Goal: Check status: Check status

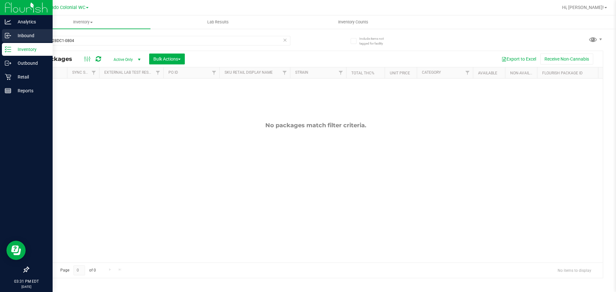
click at [0, 33] on div "Analytics Inbound Inventory Outbound Retail Reports 03:31 PM EDT [DATE] 09/25 O…" at bounding box center [308, 146] width 616 height 292
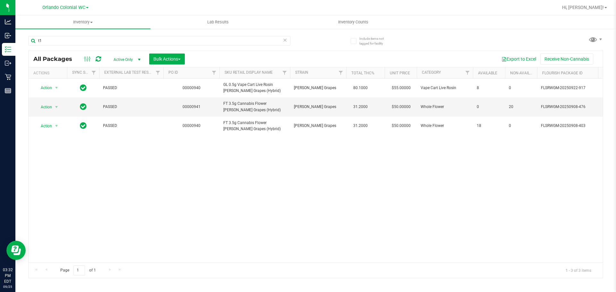
type input "t"
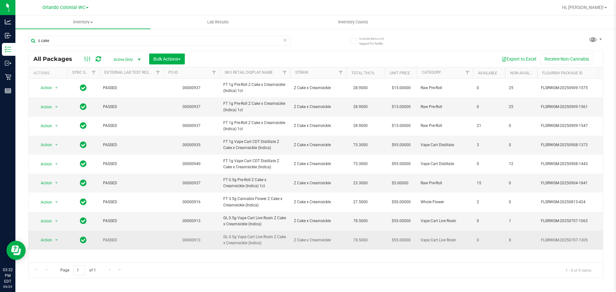
click at [264, 243] on span "GL 0.5g Vape Cart Live Rosin Z Cake x Creamsickle (Indica)" at bounding box center [254, 240] width 63 height 12
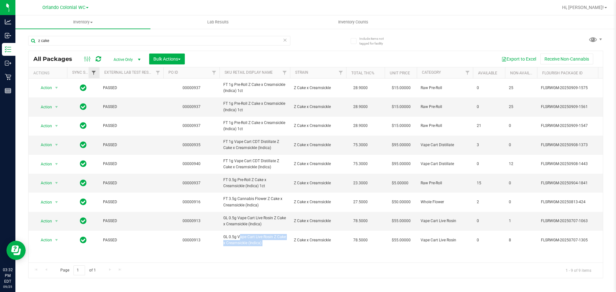
copy tr "GL 0.5g Vape Cart Live Rosin Z Cake x Creamsickle (Indica)"
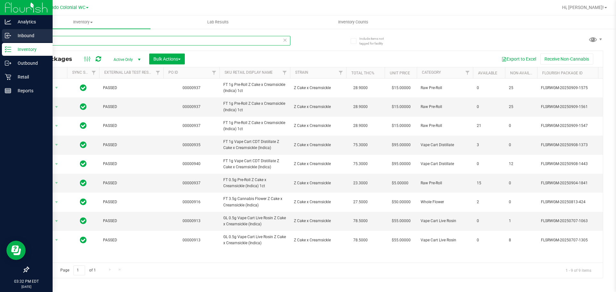
drag, startPoint x: 57, startPoint y: 40, endPoint x: 0, endPoint y: 38, distance: 57.5
click at [0, 38] on div "Analytics Inbound Inventory Outbound Retail Reports 03:32 PM EDT [DATE] 09/25 O…" at bounding box center [308, 146] width 616 height 292
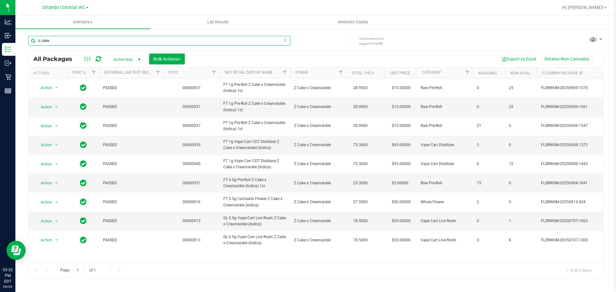
paste input "GL 0.5g Vape Cart Live Rosin Z Cake x Creamsickle (Indica)"
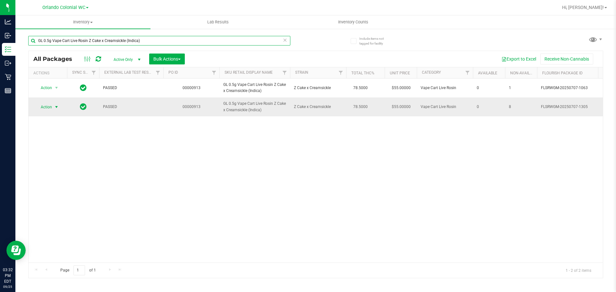
type input "GL 0.5g Vape Cart Live Rosin Z Cake x Creamsickle (Indica)"
click at [54, 107] on span "select" at bounding box center [56, 107] width 5 height 5
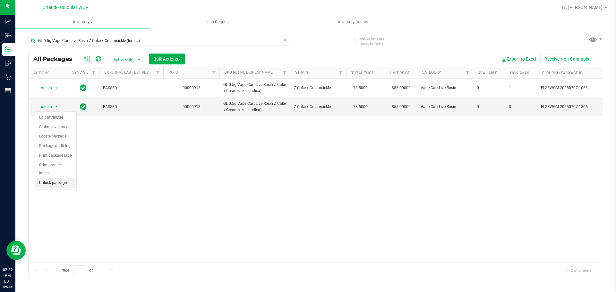
click at [69, 178] on li "Unlock package" at bounding box center [55, 183] width 41 height 10
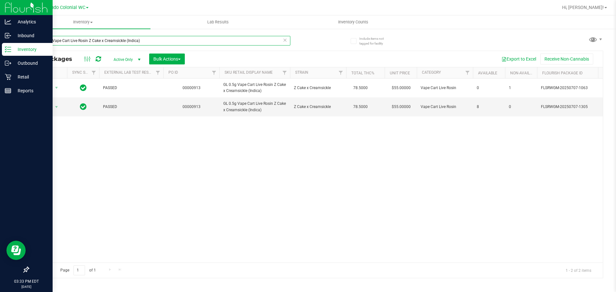
drag, startPoint x: 140, startPoint y: 37, endPoint x: 0, endPoint y: 52, distance: 140.6
click at [0, 52] on div "Analytics Inbound Inventory Outbound Retail Reports 03:33 PM EDT [DATE] 09/25 O…" at bounding box center [308, 146] width 616 height 292
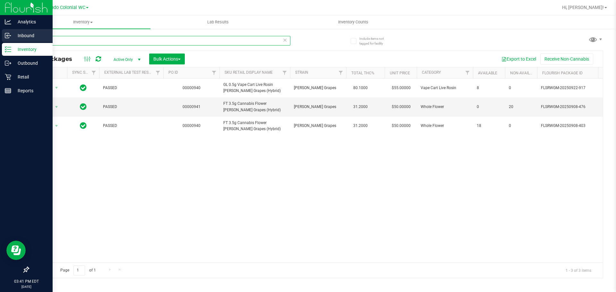
drag, startPoint x: 78, startPoint y: 39, endPoint x: 0, endPoint y: 34, distance: 78.4
click at [0, 34] on div "Analytics Inbound Inventory Outbound Retail Reports 03:41 PM EDT [DATE] 09/25 O…" at bounding box center [308, 146] width 616 height 292
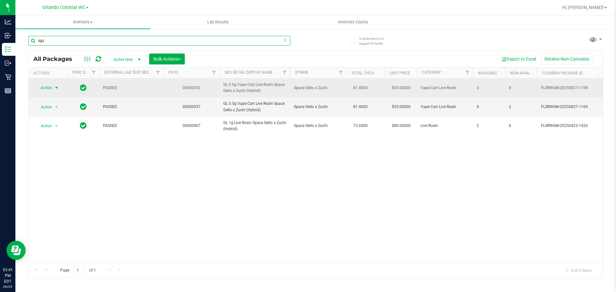
type input "sgz"
click at [44, 87] on span "Action" at bounding box center [43, 87] width 17 height 9
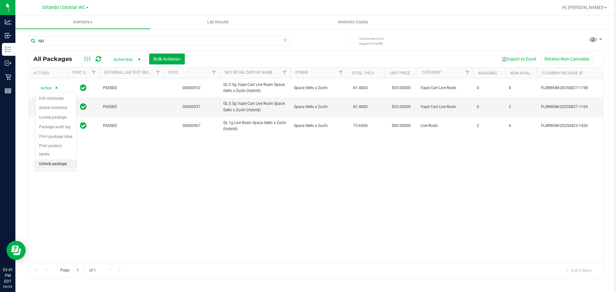
click at [61, 159] on li "Unlock package" at bounding box center [55, 164] width 41 height 10
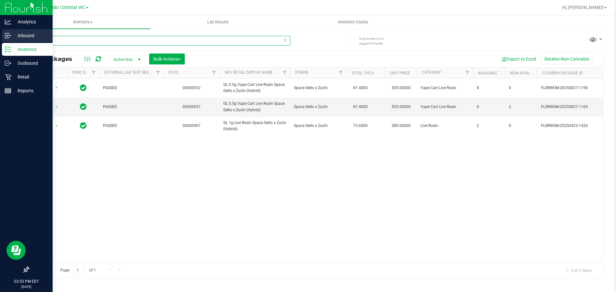
drag, startPoint x: 81, startPoint y: 41, endPoint x: 0, endPoint y: 38, distance: 81.5
click at [0, 40] on div "Analytics Inbound Inventory Outbound Retail Reports 03:55 PM EDT [DATE] 09/25 O…" at bounding box center [308, 146] width 616 height 292
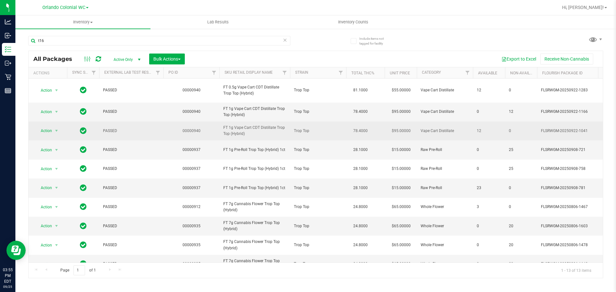
click at [264, 127] on span "FT 1g Vape Cart CDT Distillate Trop Top (Hybrid)" at bounding box center [254, 131] width 63 height 12
click at [265, 127] on span "FT 1g Vape Cart CDT Distillate Trop Top (Hybrid)" at bounding box center [254, 131] width 63 height 12
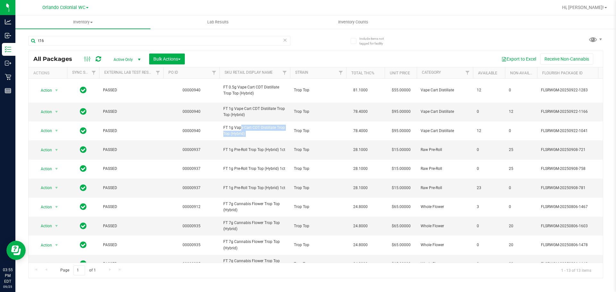
copy tr "FT 1g Vape Cart CDT Distillate Trop Top (Hybrid)"
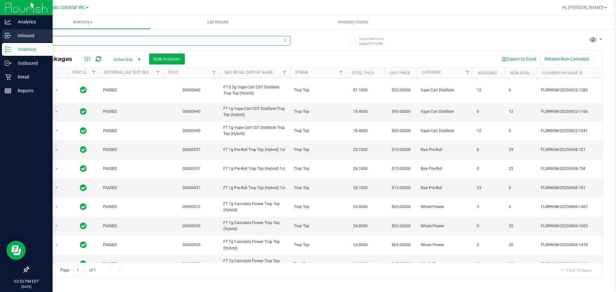
drag, startPoint x: 97, startPoint y: 40, endPoint x: 39, endPoint y: 33, distance: 57.8
click at [6, 40] on div "Analytics Inbound Inventory Outbound Retail Reports 03:55 PM EDT [DATE] 09/25 O…" at bounding box center [308, 146] width 616 height 292
paste input "FT 1g Vape Cart CDT Distillate Trop Top (Hybrid)"
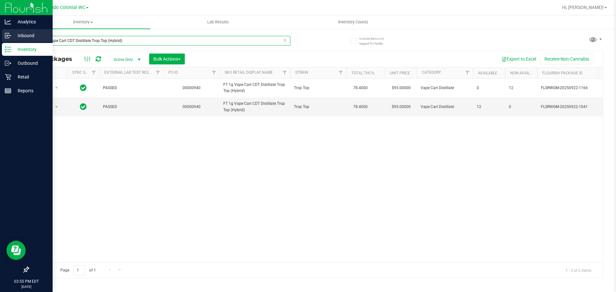
drag, startPoint x: 154, startPoint y: 40, endPoint x: 10, endPoint y: 33, distance: 144.5
click at [0, 34] on div "Analytics Inbound Inventory Outbound Retail Reports 03:55 PM EDT [DATE] 09/25 O…" at bounding box center [308, 146] width 616 height 292
drag, startPoint x: 71, startPoint y: 38, endPoint x: 0, endPoint y: 32, distance: 70.5
click at [0, 33] on div "Analytics Inbound Inventory Outbound Retail Reports 04:05 PM EDT [DATE] 09/25 O…" at bounding box center [308, 146] width 616 height 292
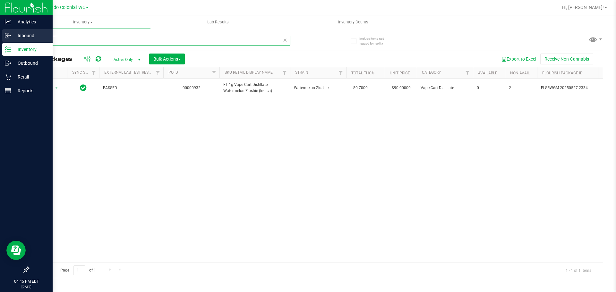
drag, startPoint x: 63, startPoint y: 45, endPoint x: 0, endPoint y: 36, distance: 64.2
click at [0, 36] on div "Analytics Inbound Inventory Outbound Retail Reports 04:45 PM EDT [DATE] 09/25 O…" at bounding box center [308, 146] width 616 height 292
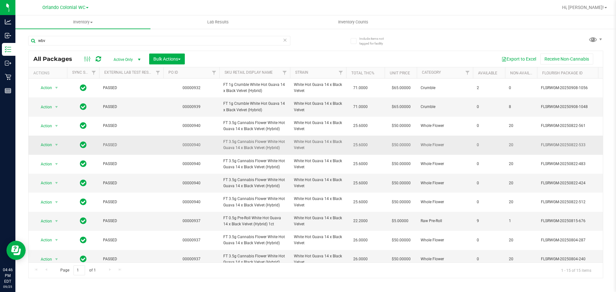
click at [249, 148] on span "FT 3.5g Cannabis Flower White Hot Guava 14 x Black Velvet (Hybrid)" at bounding box center [254, 145] width 63 height 12
copy tr "FT 3.5g Cannabis Flower White Hot Guava 14 x Black Velvet (Hybrid)"
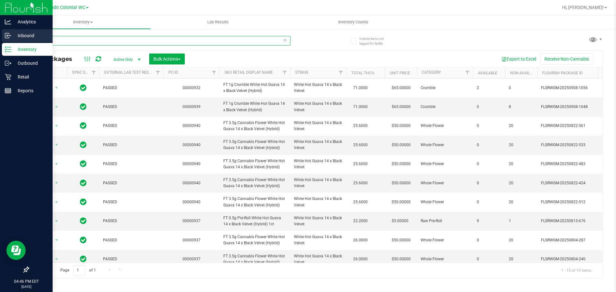
drag, startPoint x: 56, startPoint y: 38, endPoint x: 0, endPoint y: 38, distance: 56.4
click at [0, 38] on div "Analytics Inbound Inventory Outbound Retail Reports 04:46 PM EDT [DATE] 09/25 O…" at bounding box center [308, 146] width 616 height 292
paste input "FT 3.5g Cannabis Flower White Hot Guava 14 x Black Velvet (Hybrid)"
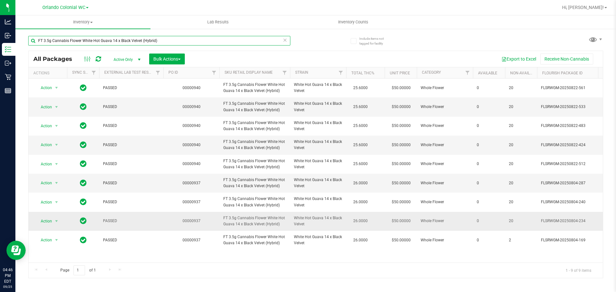
type input "FT 3.5g Cannabis Flower White Hot Guava 14 x Black Velvet (Hybrid)"
click at [47, 225] on span "Action" at bounding box center [43, 221] width 17 height 9
click at [65, 214] on li "Unlock package" at bounding box center [55, 219] width 41 height 10
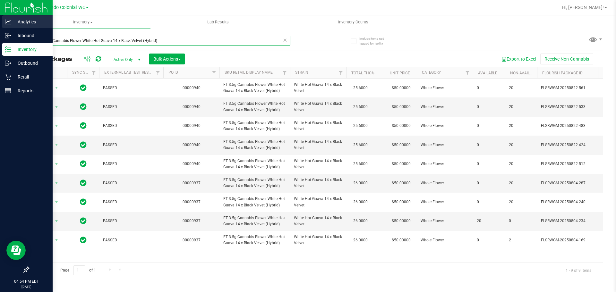
drag, startPoint x: 71, startPoint y: 26, endPoint x: 0, endPoint y: 16, distance: 71.6
click at [0, 16] on div "Analytics Inbound Inventory Outbound Retail Reports 04:54 PM EDT [DATE] 09/25 O…" at bounding box center [308, 146] width 616 height 292
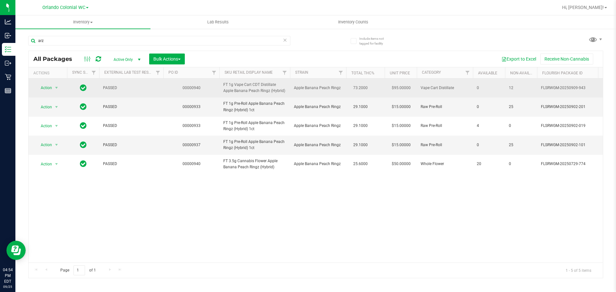
click at [253, 90] on span "FT 1g Vape Cart CDT Distillate Apple Banana Peach Ringz (Hybrid)" at bounding box center [254, 88] width 63 height 12
click at [252, 89] on span "FT 1g Vape Cart CDT Distillate Apple Banana Peach Ringz (Hybrid)" at bounding box center [254, 88] width 63 height 12
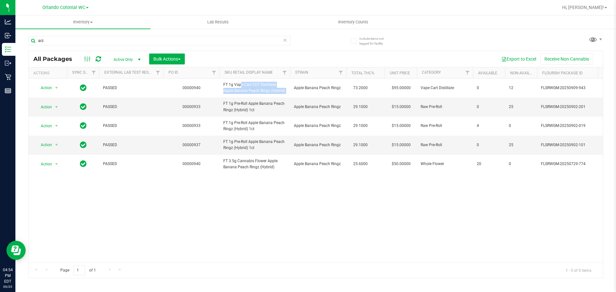
copy tr "FT 1g Vape Cart CDT Distillate Apple Banana Peach Ringz (Hybrid)"
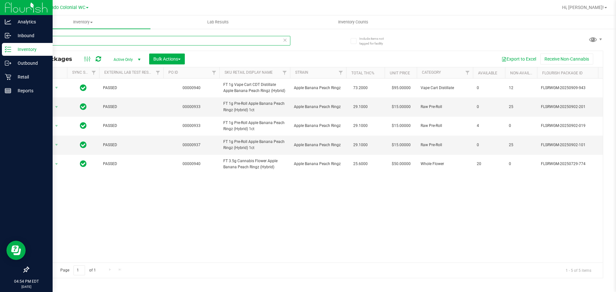
click at [0, 52] on div "Analytics Inbound Inventory Outbound Retail Reports 04:54 PM EDT [DATE] 09/25 O…" at bounding box center [308, 146] width 616 height 292
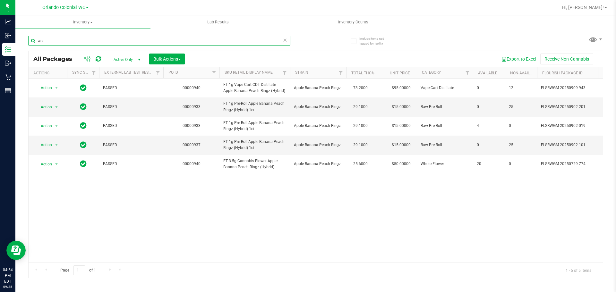
paste input "FT 1g Vape Cart CDT Distillate Apple Banana Peach Ringz (Hybrid)"
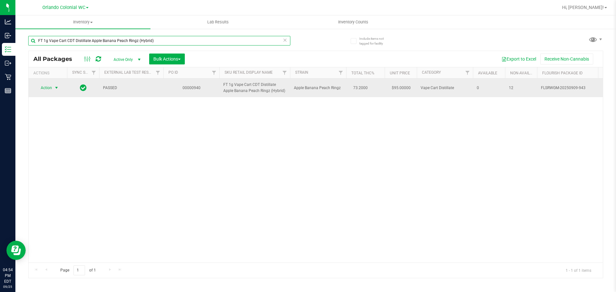
type input "FT 1g Vape Cart CDT Distillate Apple Banana Peach Ringz (Hybrid)"
click at [45, 88] on span "Action" at bounding box center [43, 87] width 17 height 9
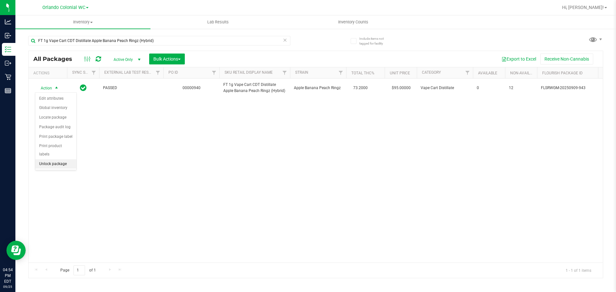
click at [60, 159] on li "Unlock package" at bounding box center [55, 164] width 41 height 10
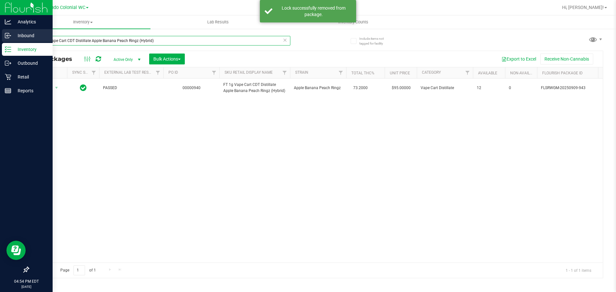
drag, startPoint x: 163, startPoint y: 40, endPoint x: 0, endPoint y: 39, distance: 163.2
click at [0, 39] on div "Analytics Inbound Inventory Outbound Retail Reports 04:54 PM EDT [DATE] 09/25 O…" at bounding box center [308, 146] width 616 height 292
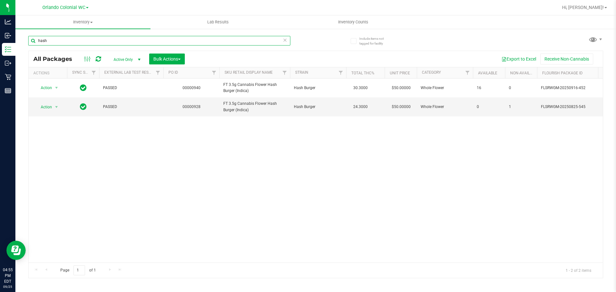
type input "hash"
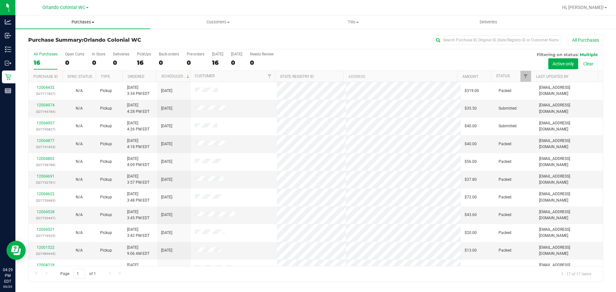
click at [80, 22] on span "Purchases" at bounding box center [82, 22] width 135 height 6
click at [34, 46] on span "Fulfillment" at bounding box center [35, 46] width 40 height 5
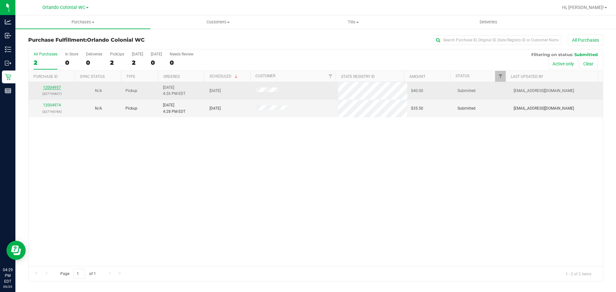
click at [54, 87] on link "12004957" at bounding box center [52, 87] width 18 height 4
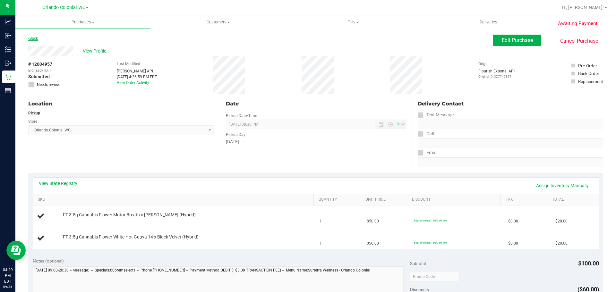
click at [30, 37] on link "Back" at bounding box center [33, 38] width 10 height 4
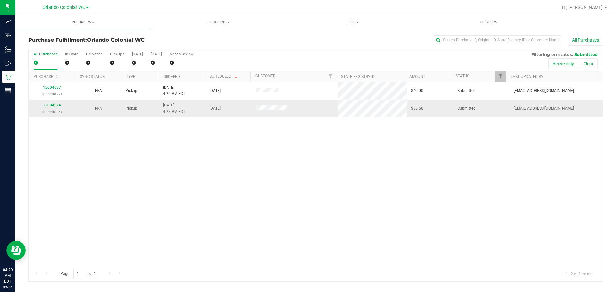
click at [53, 103] on link "12004974" at bounding box center [52, 105] width 18 height 4
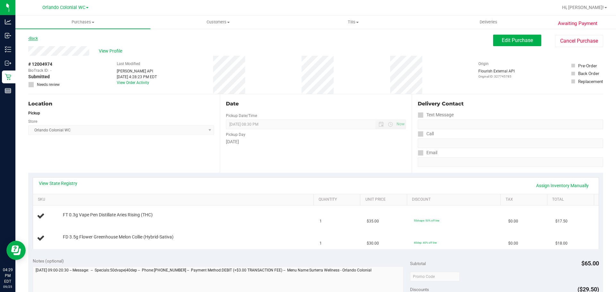
click at [37, 40] on link "Back" at bounding box center [33, 38] width 10 height 4
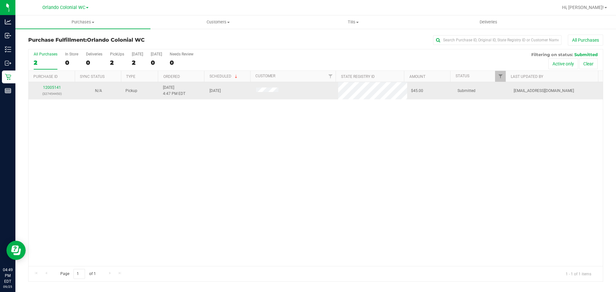
click at [52, 85] on div "12005141 (327454450)" at bounding box center [51, 91] width 39 height 12
click at [53, 88] on link "12005141" at bounding box center [52, 87] width 18 height 4
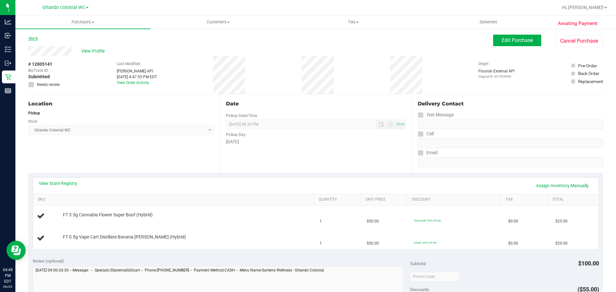
click at [35, 40] on link "Back" at bounding box center [33, 38] width 10 height 4
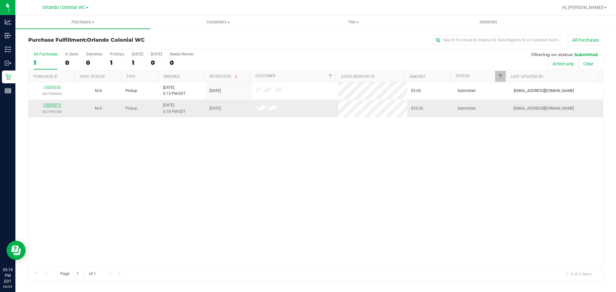
click at [54, 107] on link "12005373" at bounding box center [52, 105] width 18 height 4
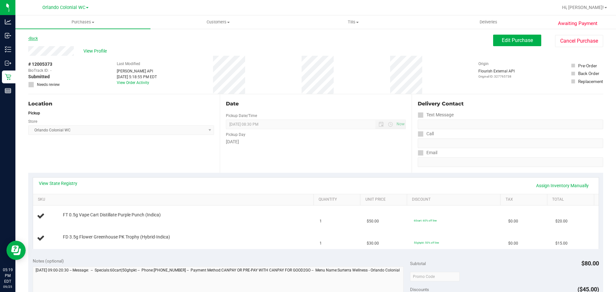
click at [33, 36] on link "Back" at bounding box center [33, 38] width 10 height 4
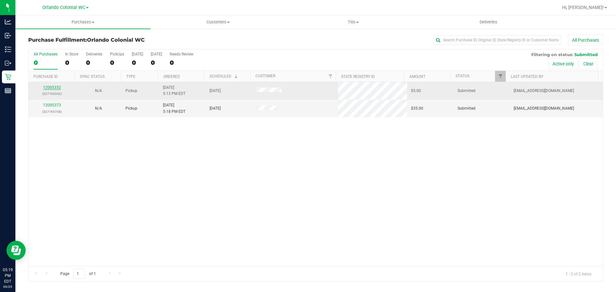
click at [60, 89] on link "12005332" at bounding box center [52, 87] width 18 height 4
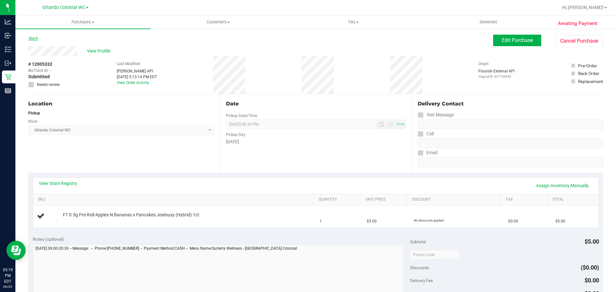
click at [31, 39] on link "Back" at bounding box center [33, 38] width 10 height 4
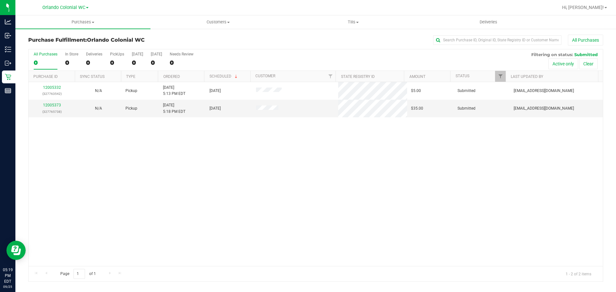
drag, startPoint x: 229, startPoint y: 210, endPoint x: 226, endPoint y: 197, distance: 13.1
click at [228, 203] on div "12005332 (327763542) N/A Pickup 9/25/2025 5:13 PM EDT 9/25/2025 $5.00 Submitted…" at bounding box center [316, 174] width 574 height 184
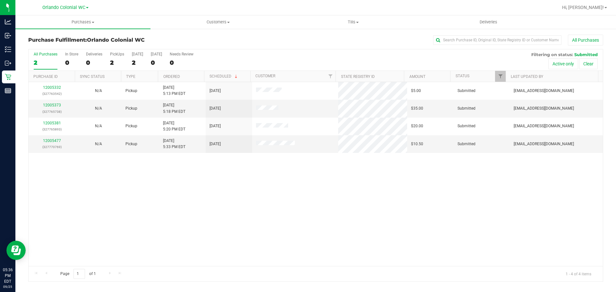
click at [452, 218] on div "12005332 (327763542) N/A Pickup 9/25/2025 5:13 PM EDT 9/25/2025 $5.00 Submitted…" at bounding box center [316, 174] width 574 height 184
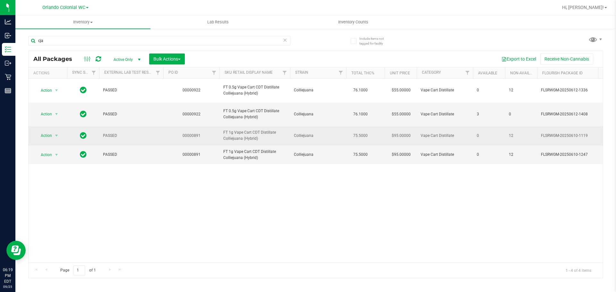
click at [250, 133] on span "FT 1g Vape Cart CDT Distillate Colliejuana (Hybrid)" at bounding box center [254, 136] width 63 height 12
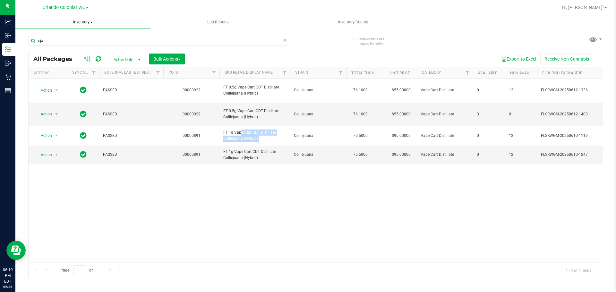
copy tr "FT 1g Vape Cart CDT Distillate Colliejuana (Hybrid)"
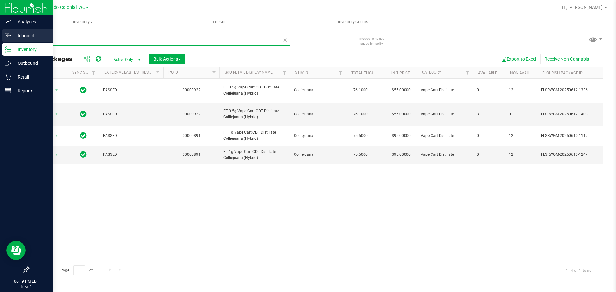
drag, startPoint x: 51, startPoint y: 38, endPoint x: 0, endPoint y: 38, distance: 51.3
click at [0, 37] on div "Analytics Inbound Inventory Outbound Retail Reports 06:19 PM EDT 09/25/2025 09/…" at bounding box center [308, 146] width 616 height 292
paste input "FT 1g Vape Cart CDT Distillate Colliejuana (Hybrid)"
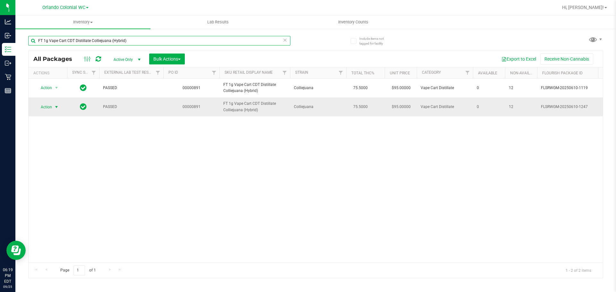
type input "FT 1g Vape Cart CDT Distillate Colliejuana (Hybrid)"
drag, startPoint x: 51, startPoint y: 108, endPoint x: 54, endPoint y: 111, distance: 4.2
click at [51, 108] on span "Action" at bounding box center [43, 107] width 17 height 9
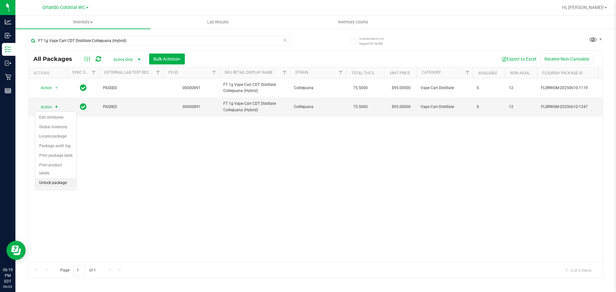
click at [70, 178] on li "Unlock package" at bounding box center [55, 183] width 41 height 10
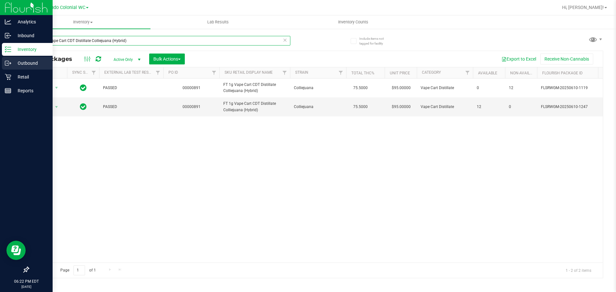
drag, startPoint x: 144, startPoint y: 38, endPoint x: 0, endPoint y: 59, distance: 145.8
click at [0, 59] on div "Analytics Inbound Inventory Outbound Retail Reports 06:22 PM EDT 09/25/2025 09/…" at bounding box center [308, 146] width 616 height 292
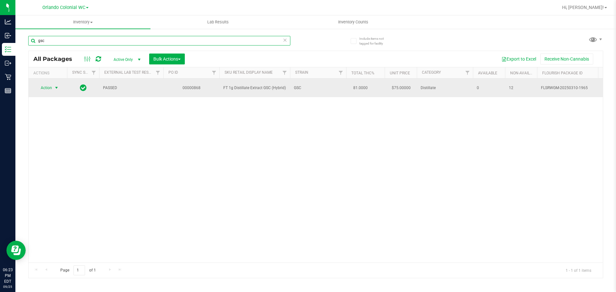
type input "gsc"
click at [54, 86] on span "select" at bounding box center [57, 87] width 8 height 9
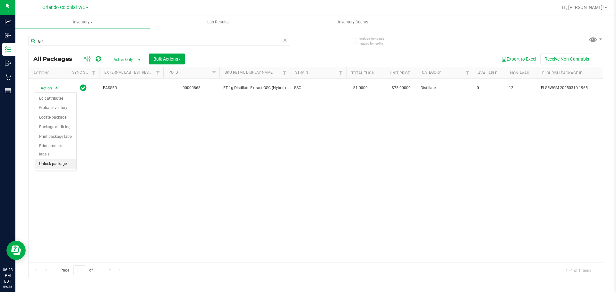
click at [66, 159] on li "Unlock package" at bounding box center [55, 164] width 41 height 10
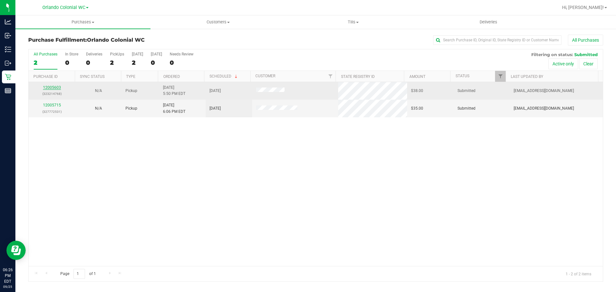
click at [51, 88] on link "12005603" at bounding box center [52, 87] width 18 height 4
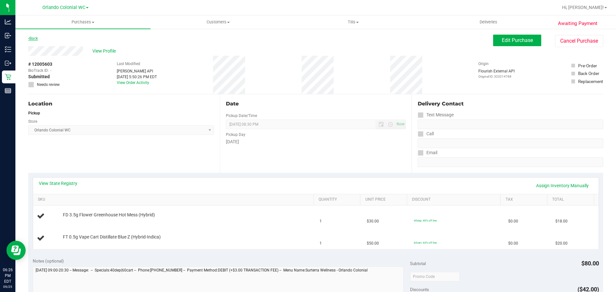
click at [35, 39] on link "Back" at bounding box center [33, 38] width 10 height 4
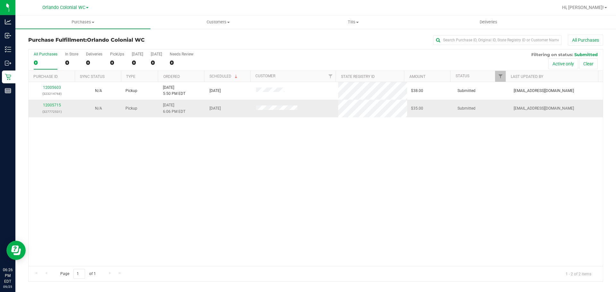
click at [54, 109] on p "(327772531)" at bounding box center [51, 112] width 39 height 6
click at [55, 105] on link "12005715" at bounding box center [52, 105] width 18 height 4
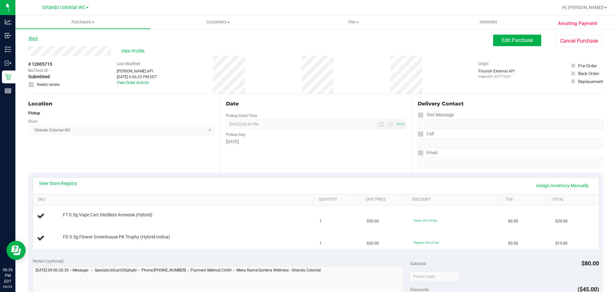
click at [35, 38] on link "Back" at bounding box center [33, 38] width 10 height 4
